Goal: Find specific page/section: Find specific page/section

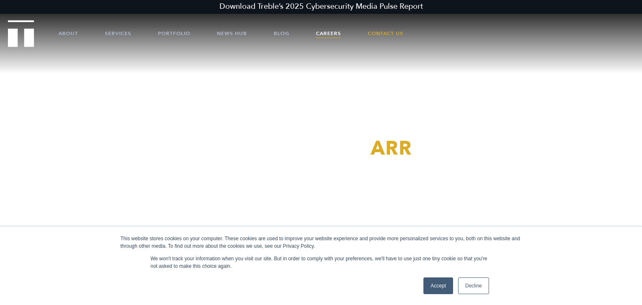
click at [326, 30] on link "Careers" at bounding box center [328, 33] width 25 height 25
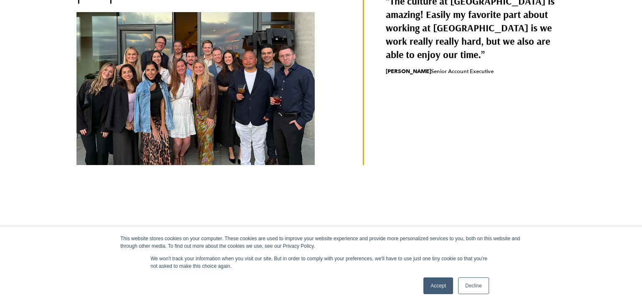
scroll to position [411, 0]
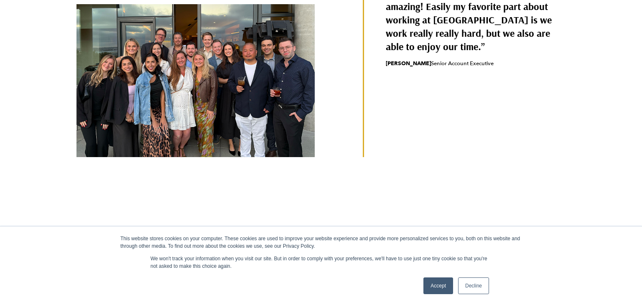
click at [448, 284] on link "Accept" at bounding box center [438, 285] width 30 height 17
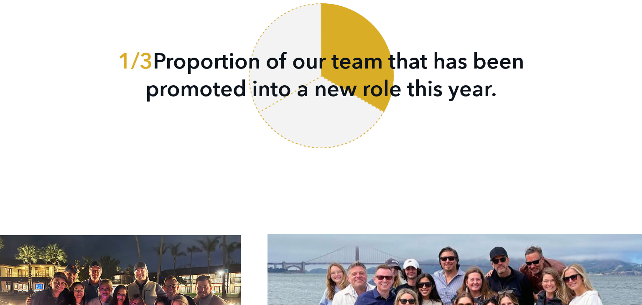
scroll to position [1330, 0]
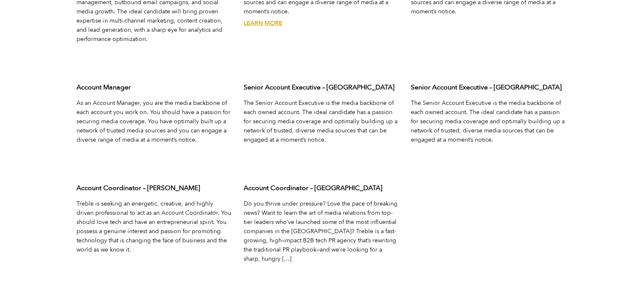
scroll to position [2786, 0]
